Goal: Task Accomplishment & Management: Use online tool/utility

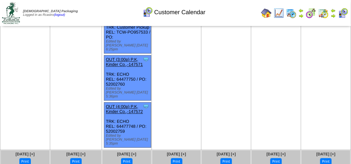
scroll to position [460, 0]
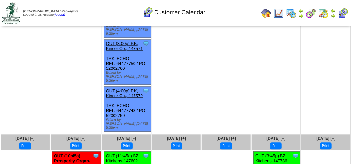
click at [343, 15] on img at bounding box center [343, 13] width 11 height 11
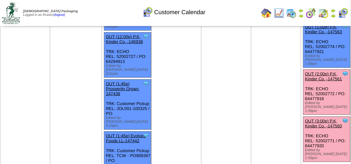
scroll to position [263, 0]
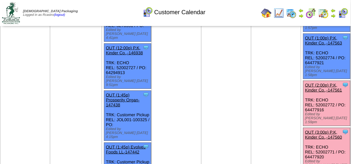
click at [327, 82] on link "OUT (2:00p) P.K, Kinder Co.,-147561" at bounding box center [323, 87] width 37 height 10
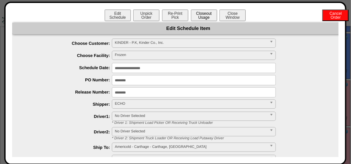
click at [210, 15] on button "Closeout Usage" at bounding box center [204, 15] width 26 height 11
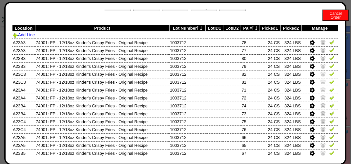
scroll to position [0, 0]
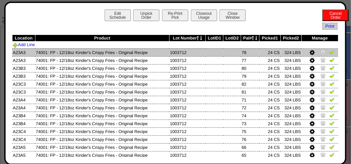
click at [330, 52] on img at bounding box center [332, 51] width 5 height 5
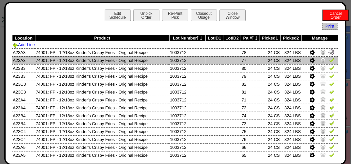
click at [330, 62] on img at bounding box center [332, 59] width 5 height 5
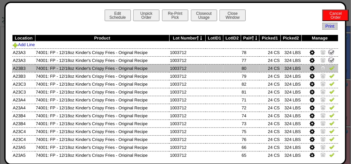
click at [330, 66] on img at bounding box center [332, 67] width 5 height 5
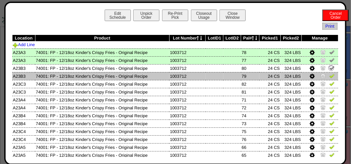
click at [330, 76] on img at bounding box center [332, 75] width 5 height 5
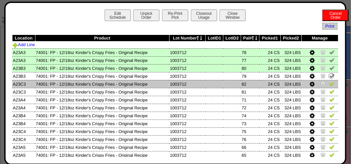
click at [330, 83] on img at bounding box center [332, 83] width 5 height 5
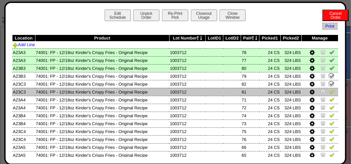
click at [330, 94] on img at bounding box center [332, 91] width 5 height 5
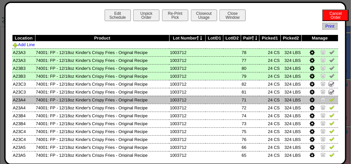
click at [330, 99] on img at bounding box center [332, 99] width 5 height 5
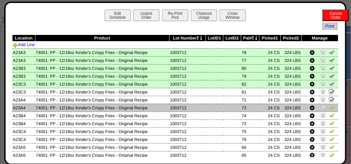
click at [330, 108] on img at bounding box center [332, 106] width 5 height 5
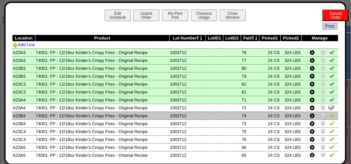
click at [330, 115] on img at bounding box center [332, 114] width 5 height 5
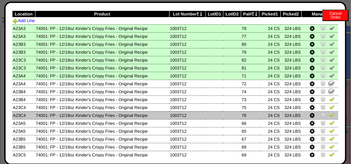
scroll to position [33, 0]
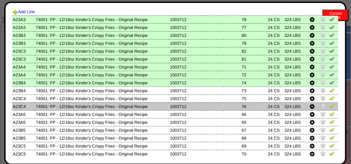
click at [330, 105] on img at bounding box center [332, 105] width 5 height 5
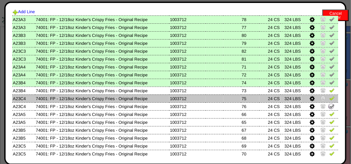
click at [330, 100] on img at bounding box center [332, 97] width 5 height 5
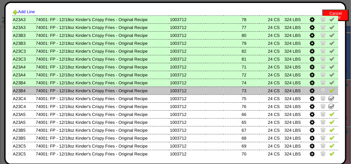
click at [330, 92] on img at bounding box center [332, 89] width 5 height 5
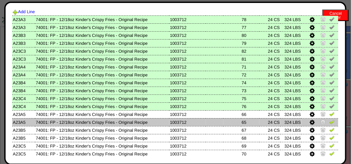
drag, startPoint x: 328, startPoint y: 116, endPoint x: 330, endPoint y: 123, distance: 7.5
click at [330, 116] on img at bounding box center [332, 113] width 5 height 5
click at [330, 123] on img at bounding box center [332, 121] width 5 height 5
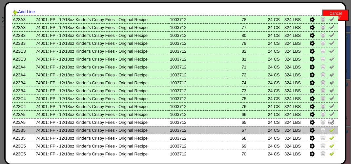
click at [330, 129] on img at bounding box center [332, 129] width 5 height 5
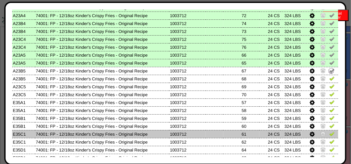
scroll to position [98, 0]
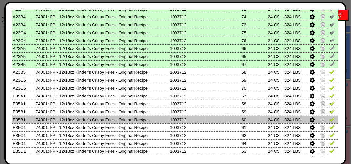
drag, startPoint x: 328, startPoint y: 121, endPoint x: 326, endPoint y: 117, distance: 4.2
click at [330, 120] on img at bounding box center [332, 118] width 5 height 5
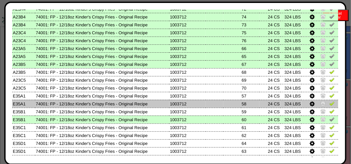
drag, startPoint x: 328, startPoint y: 104, endPoint x: 329, endPoint y: 101, distance: 3.3
click at [330, 104] on img at bounding box center [332, 102] width 5 height 5
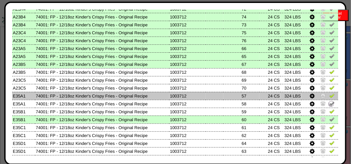
click at [330, 95] on img at bounding box center [332, 95] width 5 height 5
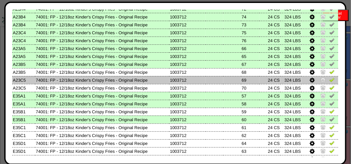
click at [330, 78] on img at bounding box center [332, 79] width 5 height 5
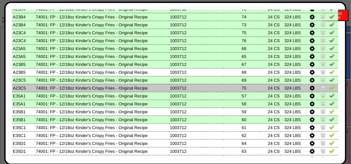
click at [330, 88] on img at bounding box center [332, 87] width 5 height 5
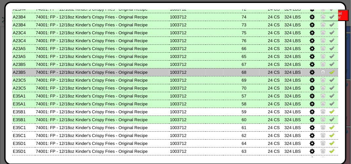
click at [330, 74] on img at bounding box center [332, 71] width 5 height 5
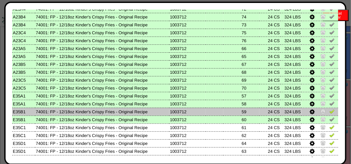
click at [330, 113] on img at bounding box center [332, 110] width 5 height 5
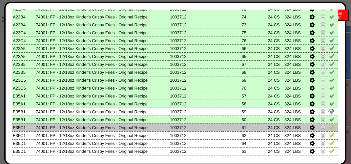
click at [330, 128] on img at bounding box center [332, 126] width 5 height 5
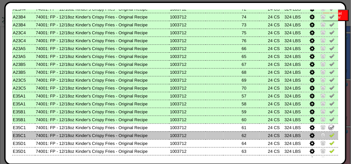
click at [330, 134] on img at bounding box center [332, 134] width 5 height 5
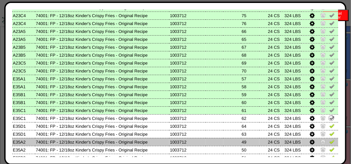
scroll to position [131, 0]
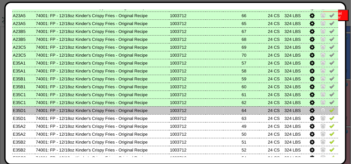
click at [330, 112] on img at bounding box center [332, 109] width 5 height 5
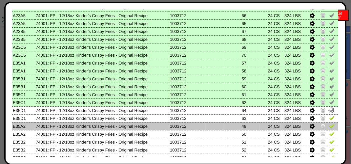
click at [330, 127] on img at bounding box center [332, 125] width 5 height 5
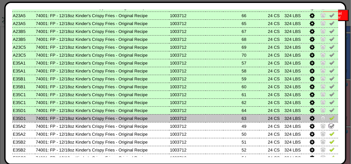
click at [330, 120] on img at bounding box center [332, 117] width 5 height 5
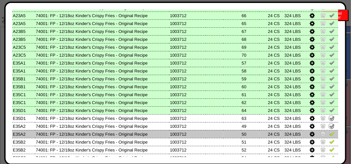
click at [330, 133] on img at bounding box center [332, 133] width 5 height 5
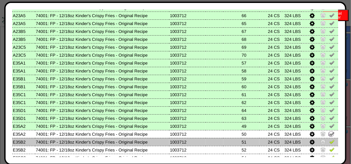
click at [330, 142] on img at bounding box center [332, 141] width 5 height 5
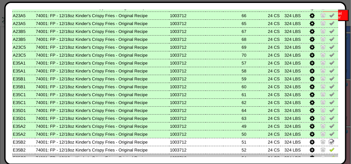
scroll to position [164, 0]
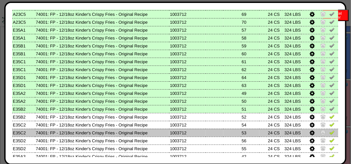
drag, startPoint x: 328, startPoint y: 141, endPoint x: 322, endPoint y: 132, distance: 10.0
click at [330, 141] on img at bounding box center [332, 139] width 5 height 5
click at [330, 131] on img at bounding box center [332, 131] width 5 height 5
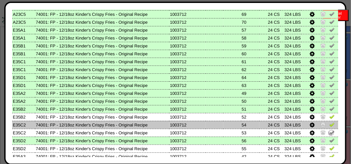
click at [330, 124] on img at bounding box center [332, 123] width 5 height 5
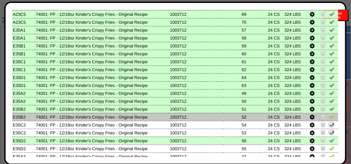
click at [330, 117] on img at bounding box center [332, 116] width 5 height 5
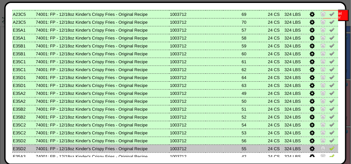
click at [330, 150] on img at bounding box center [332, 147] width 5 height 5
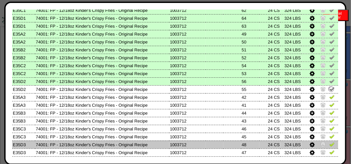
scroll to position [230, 0]
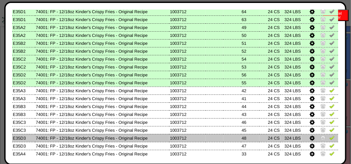
click at [330, 140] on link at bounding box center [332, 138] width 5 height 5
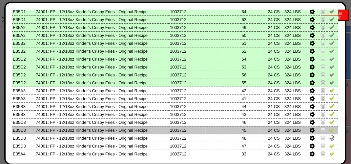
click at [330, 130] on img at bounding box center [332, 129] width 5 height 5
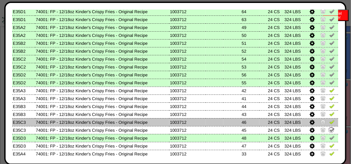
click at [330, 121] on img at bounding box center [332, 121] width 5 height 5
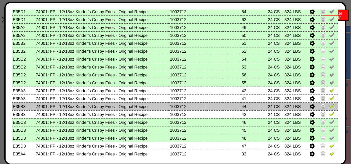
click at [330, 105] on img at bounding box center [332, 105] width 5 height 5
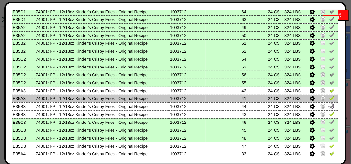
click at [330, 100] on img at bounding box center [332, 97] width 5 height 5
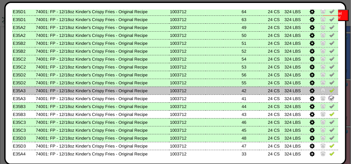
click at [330, 92] on img at bounding box center [332, 89] width 5 height 5
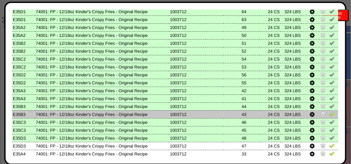
click at [330, 116] on img at bounding box center [332, 113] width 5 height 5
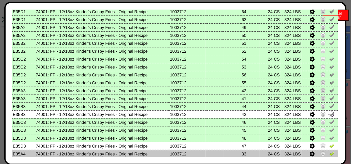
click at [330, 148] on img at bounding box center [332, 144] width 5 height 5
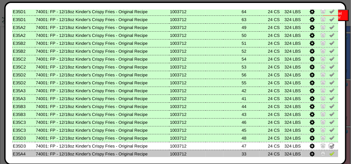
click at [330, 152] on img at bounding box center [332, 152] width 5 height 5
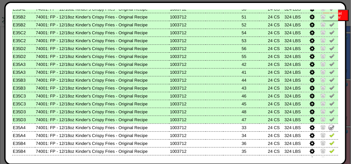
scroll to position [295, 0]
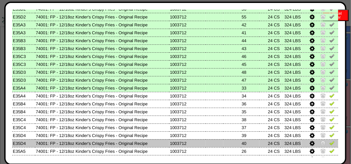
click at [330, 140] on img at bounding box center [332, 142] width 5 height 5
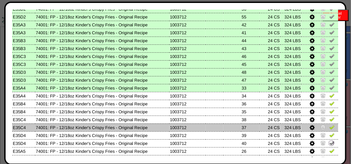
drag, startPoint x: 328, startPoint y: 135, endPoint x: 328, endPoint y: 126, distance: 8.5
click at [330, 134] on img at bounding box center [332, 134] width 5 height 5
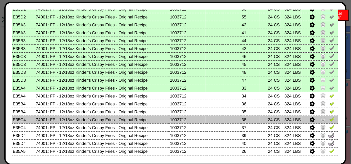
drag, startPoint x: 328, startPoint y: 126, endPoint x: 328, endPoint y: 122, distance: 3.6
click at [330, 126] on img at bounding box center [332, 126] width 5 height 5
click at [330, 121] on img at bounding box center [332, 118] width 5 height 5
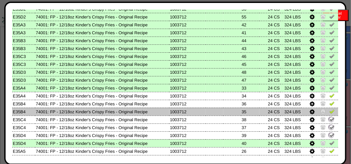
click at [330, 114] on link at bounding box center [332, 112] width 5 height 5
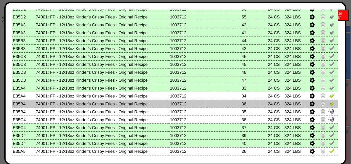
click at [330, 104] on img at bounding box center [332, 102] width 5 height 5
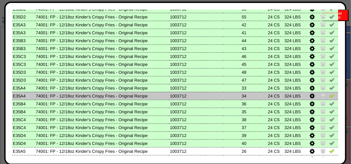
click at [330, 97] on img at bounding box center [332, 95] width 5 height 5
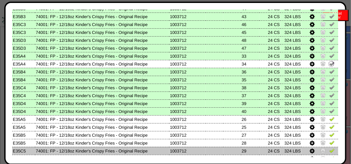
scroll to position [361, 0]
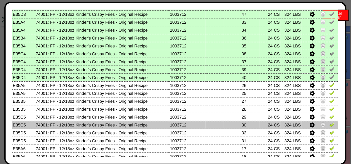
click at [330, 125] on img at bounding box center [332, 123] width 5 height 5
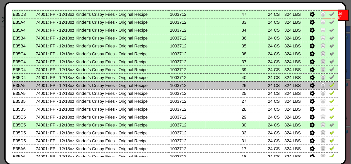
click at [330, 85] on img at bounding box center [332, 84] width 5 height 5
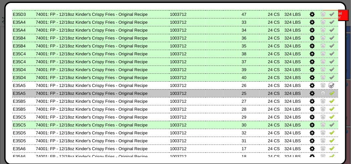
click at [330, 91] on img at bounding box center [332, 92] width 5 height 5
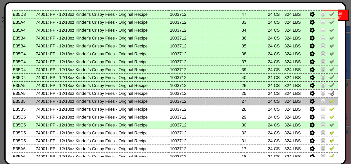
click at [330, 100] on img at bounding box center [332, 100] width 5 height 5
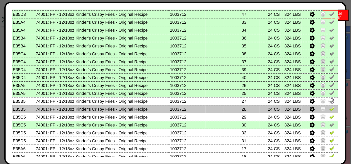
click at [330, 109] on img at bounding box center [332, 108] width 5 height 5
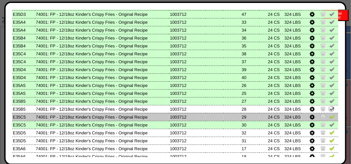
click at [330, 117] on img at bounding box center [332, 116] width 5 height 5
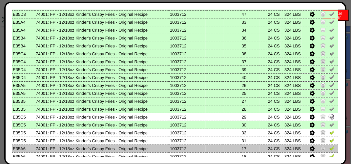
drag, startPoint x: 327, startPoint y: 149, endPoint x: 327, endPoint y: 144, distance: 4.6
click at [330, 149] on img at bounding box center [332, 147] width 5 height 5
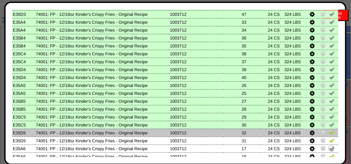
click at [330, 132] on img at bounding box center [332, 131] width 5 height 5
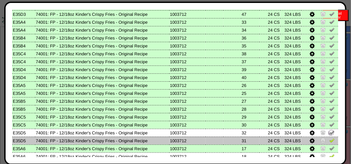
scroll to position [382, 0]
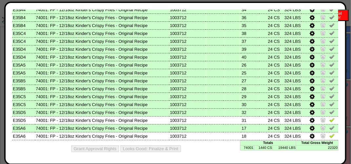
drag, startPoint x: 327, startPoint y: 135, endPoint x: 328, endPoint y: 129, distance: 6.6
click at [330, 135] on img at bounding box center [332, 135] width 5 height 5
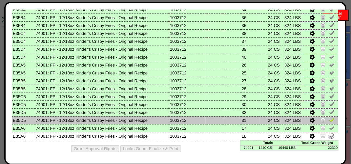
click at [330, 120] on img at bounding box center [332, 119] width 5 height 5
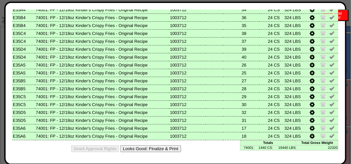
click at [164, 146] on button "Looks Good: Finalize & Print" at bounding box center [150, 148] width 61 height 7
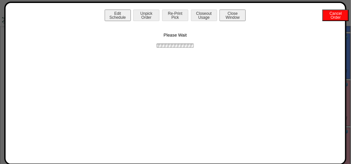
scroll to position [0, 0]
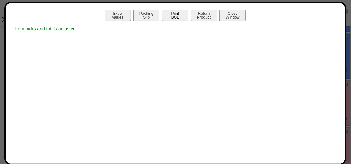
click at [173, 18] on button "Print BOL" at bounding box center [175, 15] width 26 height 11
